Goal: Ask a question

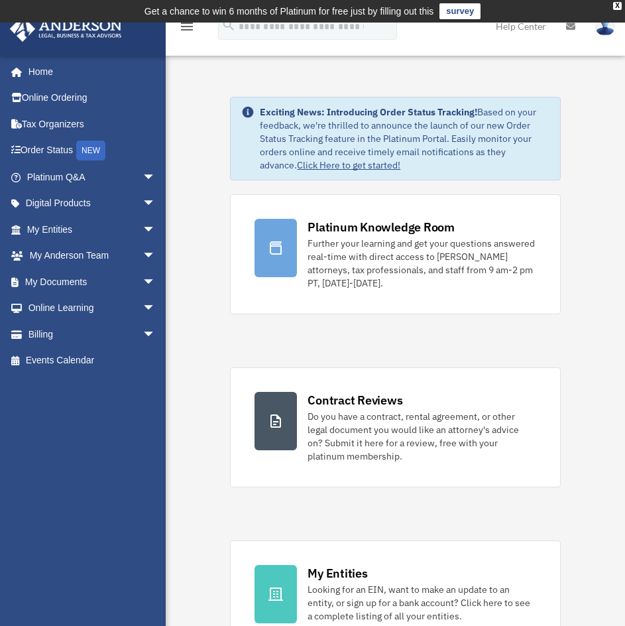
drag, startPoint x: 501, startPoint y: 86, endPoint x: 635, endPoint y: 121, distance: 138.0
click at [57, 410] on div "[PERSON_NAME][EMAIL_ADDRESS][DOMAIN_NAME] Sign Out [PERSON_NAME][EMAIL_ADDRESS]…" at bounding box center [88, 318] width 176 height 527
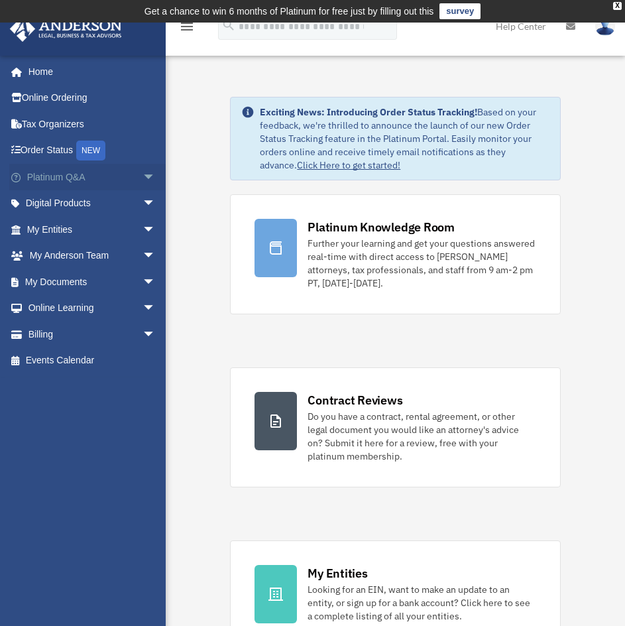
click at [143, 176] on span "arrow_drop_down" at bounding box center [156, 177] width 27 height 27
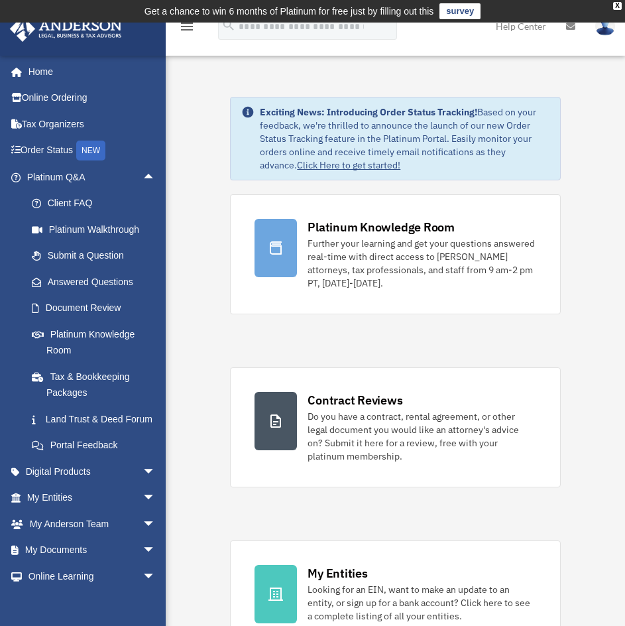
click at [51, 183] on link "Platinum Q&A arrow_drop_up" at bounding box center [92, 177] width 166 height 27
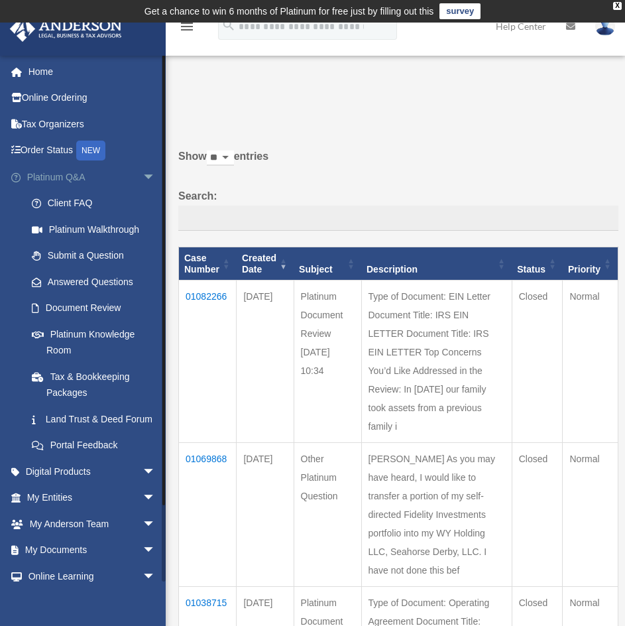
click at [56, 174] on link "Platinum Q&A arrow_drop_down" at bounding box center [92, 177] width 166 height 27
